Goal: Information Seeking & Learning: Learn about a topic

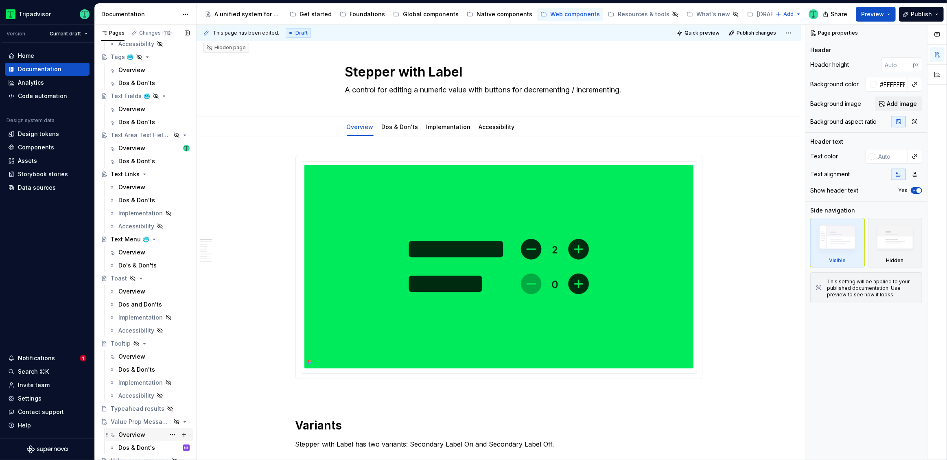
scroll to position [2305, 0]
click at [135, 455] on div "Value prop message" at bounding box center [134, 456] width 46 height 8
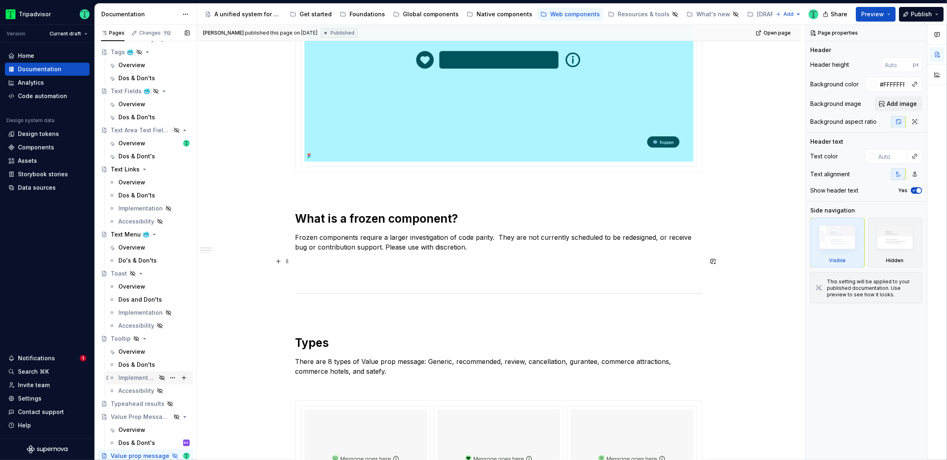
scroll to position [240, 0]
click at [132, 429] on div "Overview" at bounding box center [131, 430] width 27 height 8
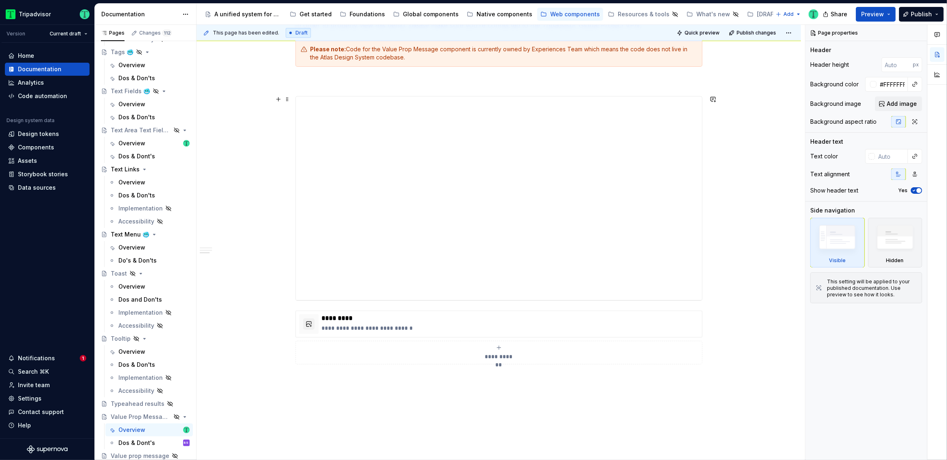
scroll to position [918, 0]
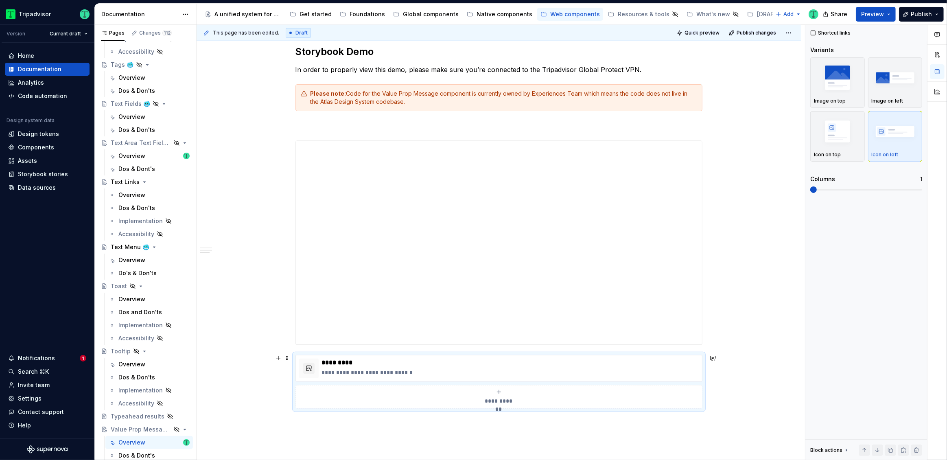
scroll to position [2291, 0]
type textarea "*"
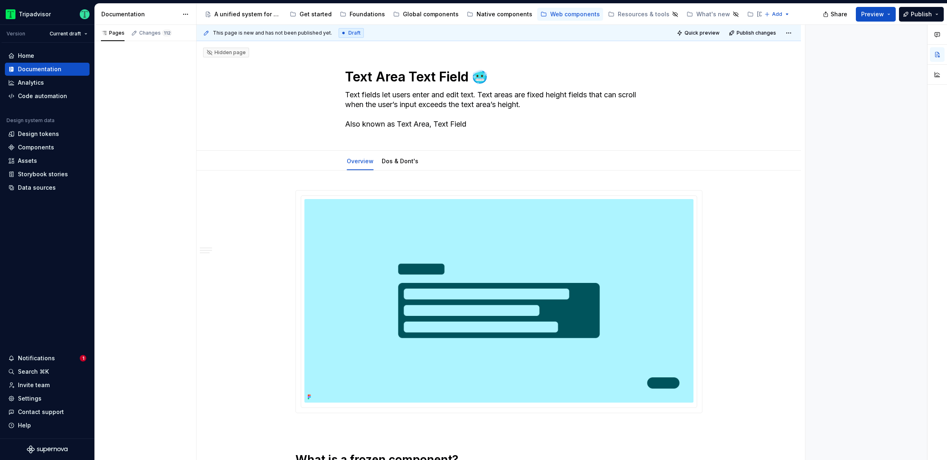
type textarea "*"
